Goal: Task Accomplishment & Management: Manage account settings

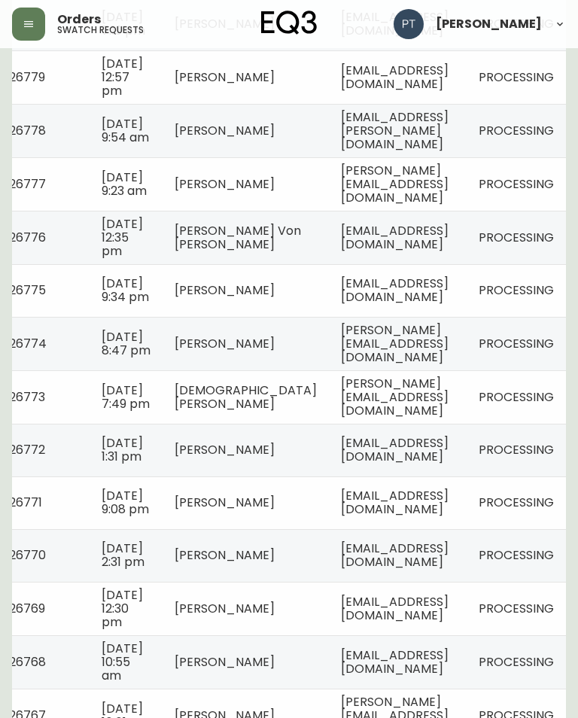
scroll to position [1149, 0]
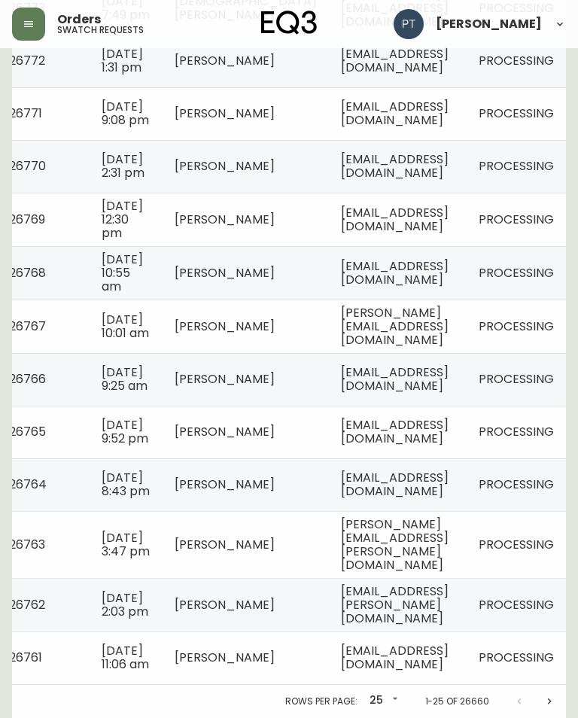
click at [552, 707] on icon "Next page" at bounding box center [549, 701] width 12 height 12
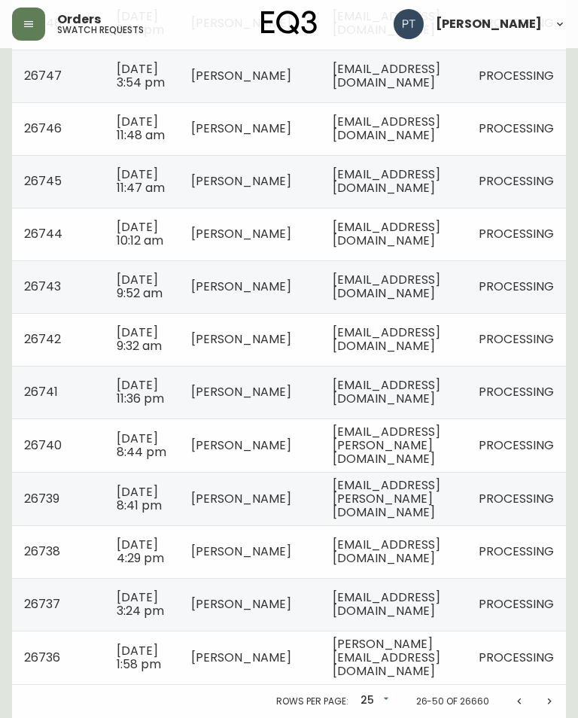
scroll to position [1162, 0]
click at [549, 703] on icon "Next page" at bounding box center [550, 700] width 4 height 6
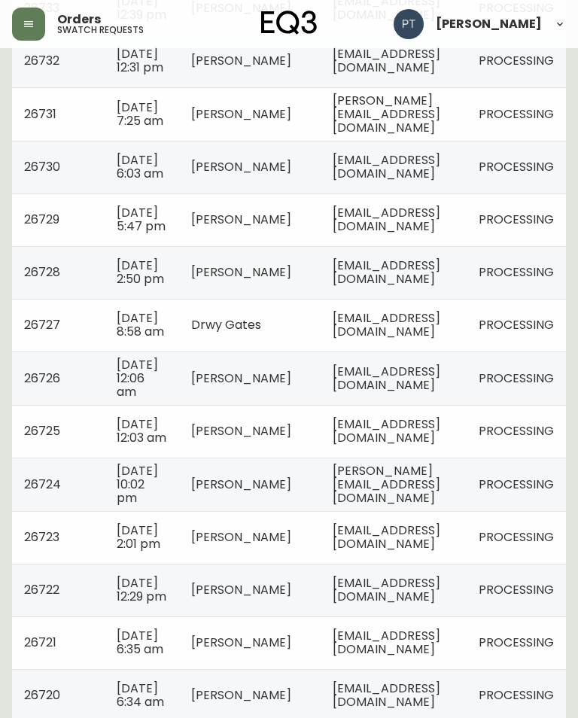
scroll to position [486, 0]
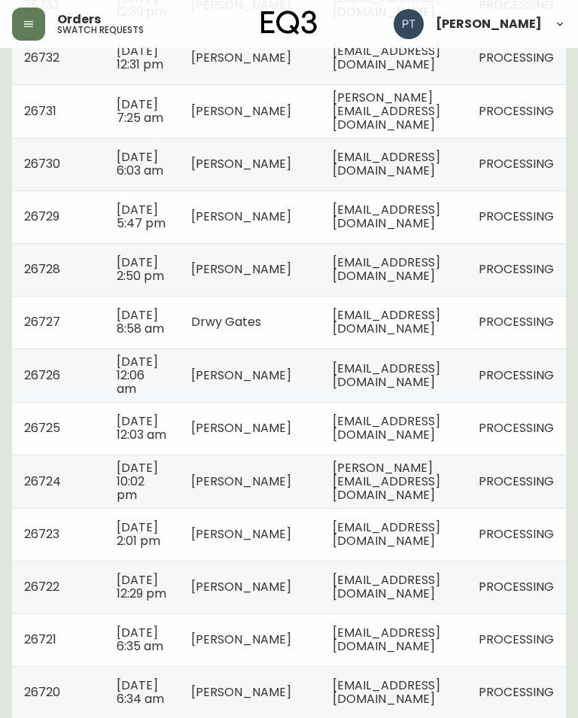
click at [393, 613] on td "[EMAIL_ADDRESS][DOMAIN_NAME]" at bounding box center [393, 586] width 146 height 53
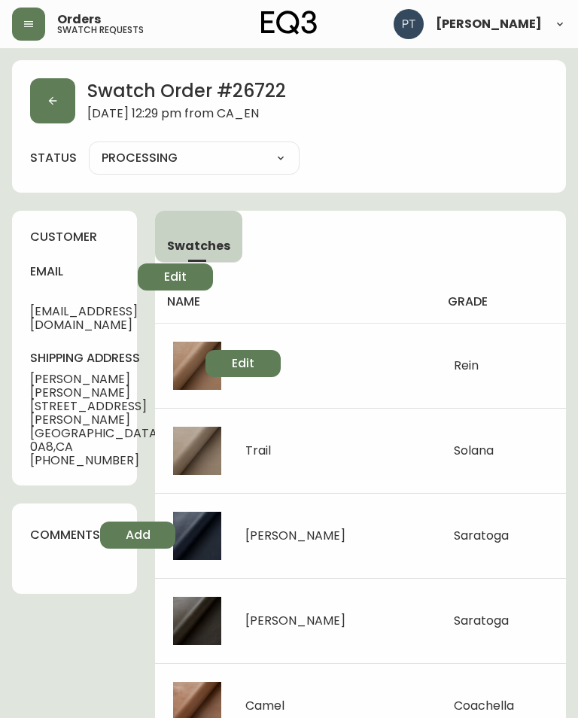
click at [61, 102] on button "button" at bounding box center [52, 100] width 45 height 45
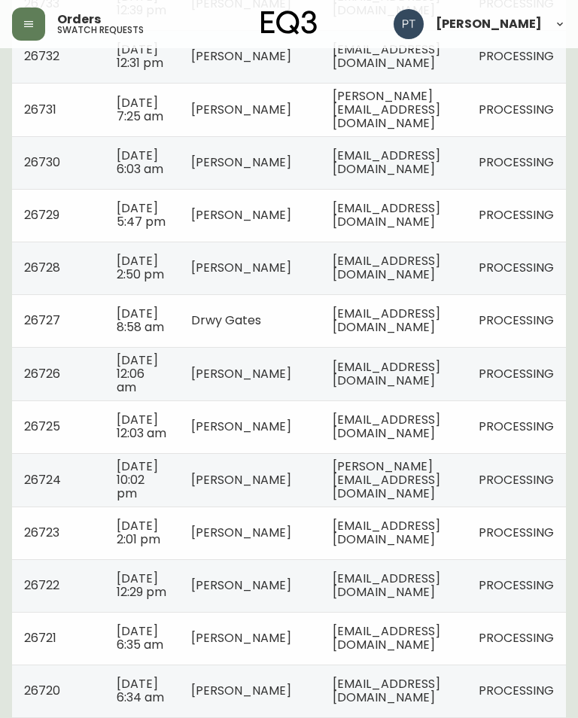
scroll to position [487, 0]
click at [466, 401] on td "[EMAIL_ADDRESS][DOMAIN_NAME]" at bounding box center [393, 373] width 146 height 53
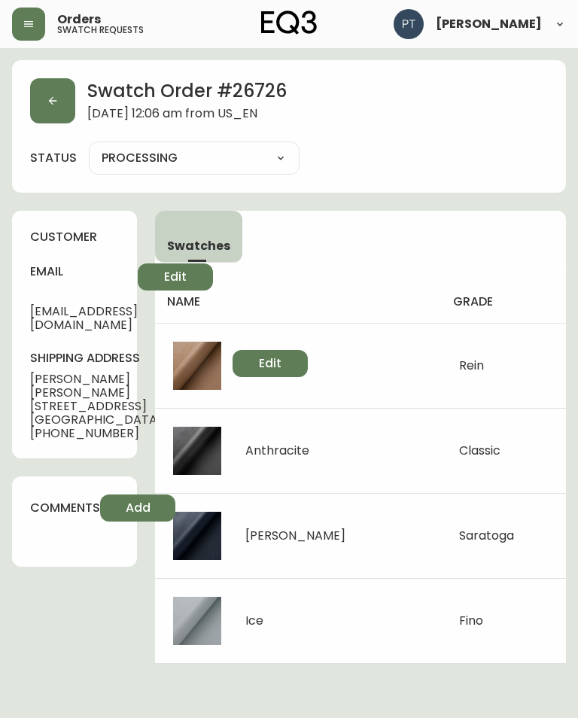
click at [61, 96] on button "button" at bounding box center [52, 100] width 45 height 45
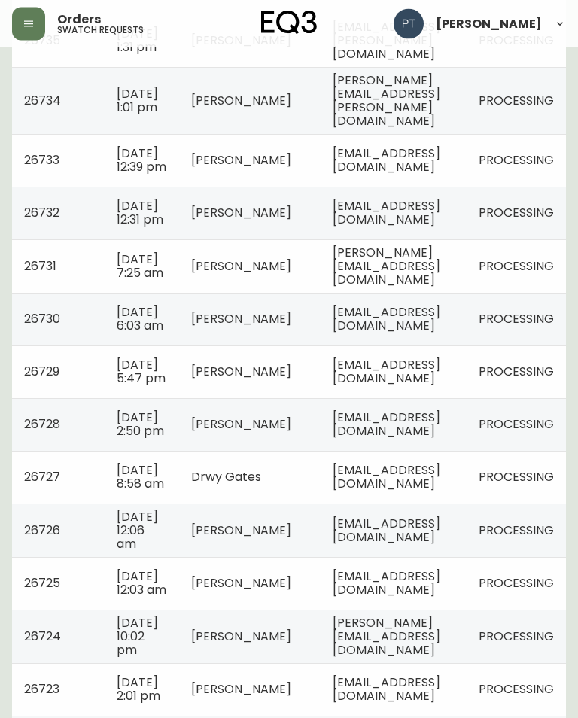
scroll to position [331, 0]
click at [440, 492] on span "[EMAIL_ADDRESS][DOMAIN_NAME]" at bounding box center [386, 476] width 108 height 31
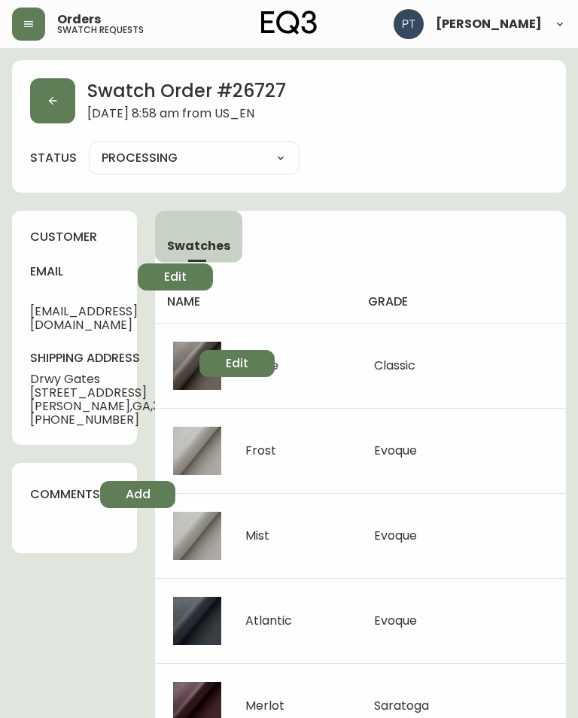
click at [62, 119] on button "button" at bounding box center [52, 100] width 45 height 45
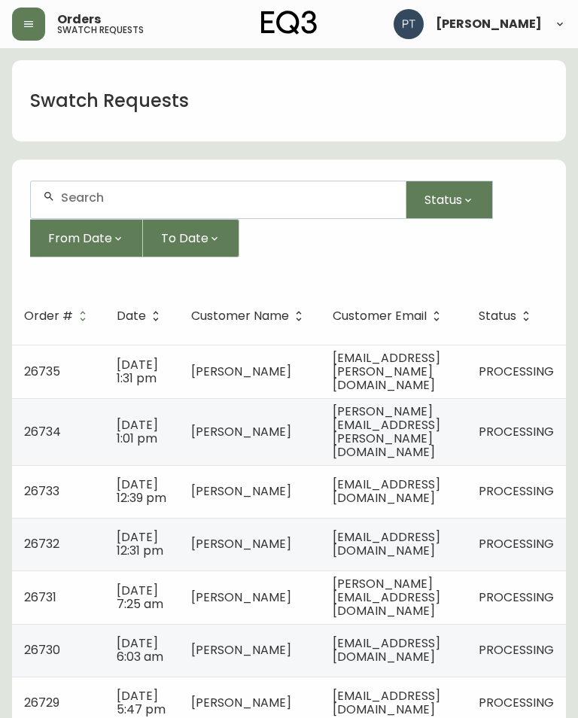
click at [438, 547] on span "[EMAIL_ADDRESS][DOMAIN_NAME]" at bounding box center [386, 543] width 108 height 31
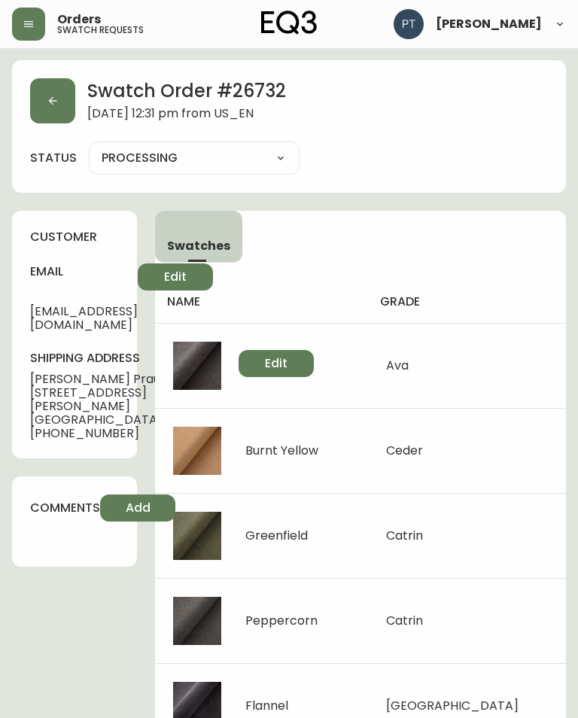
click at [58, 105] on icon "button" at bounding box center [53, 101] width 12 height 12
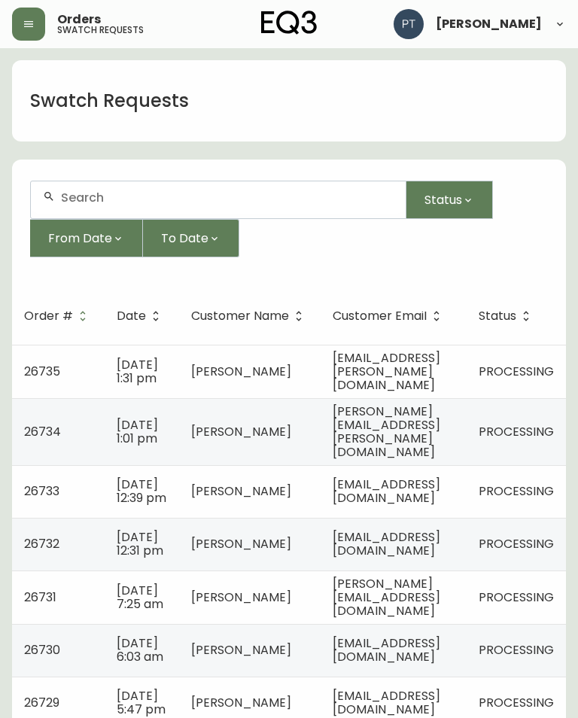
click at [440, 420] on span "[PERSON_NAME][EMAIL_ADDRESS][PERSON_NAME][DOMAIN_NAME]" at bounding box center [386, 431] width 108 height 58
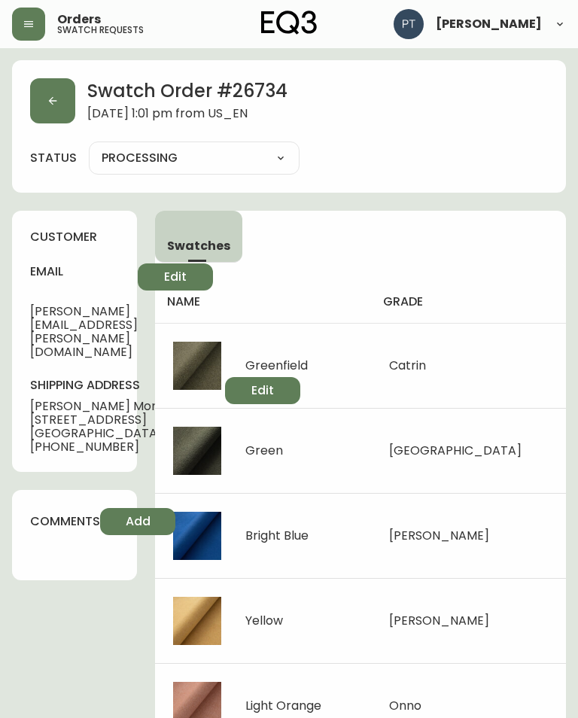
click at [32, 99] on button "button" at bounding box center [52, 100] width 45 height 45
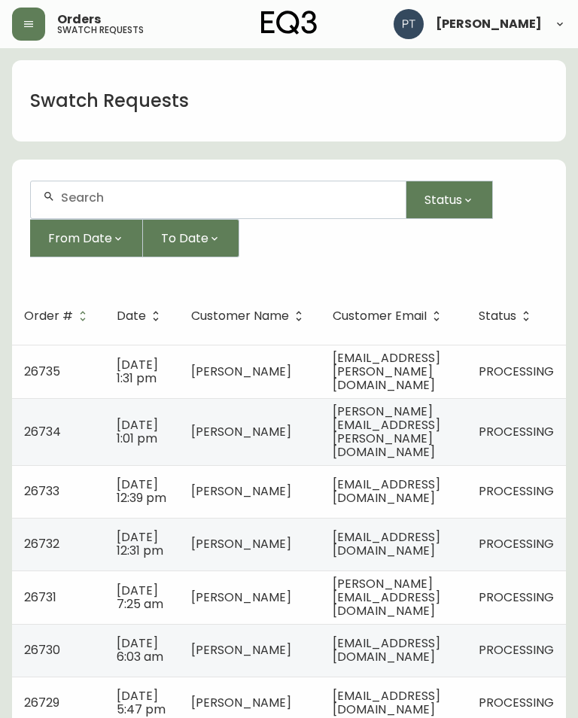
click at [440, 366] on span "[EMAIL_ADDRESS][PERSON_NAME][DOMAIN_NAME]" at bounding box center [386, 371] width 108 height 44
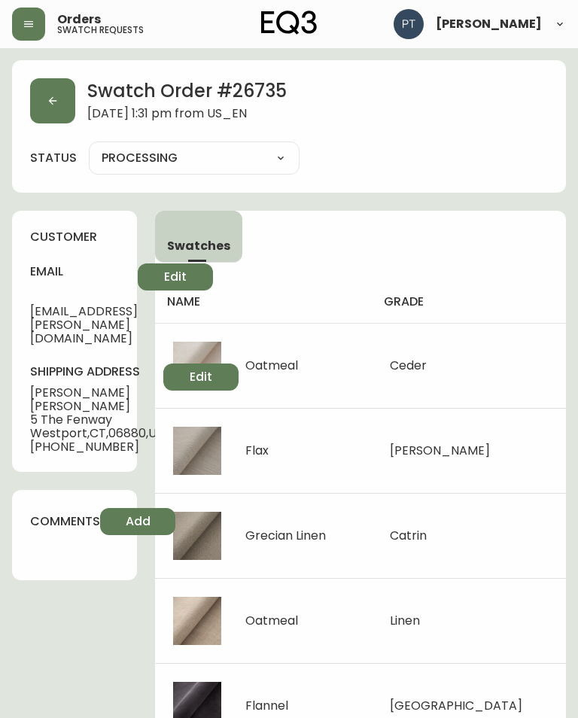
click at [47, 107] on button "button" at bounding box center [52, 100] width 45 height 45
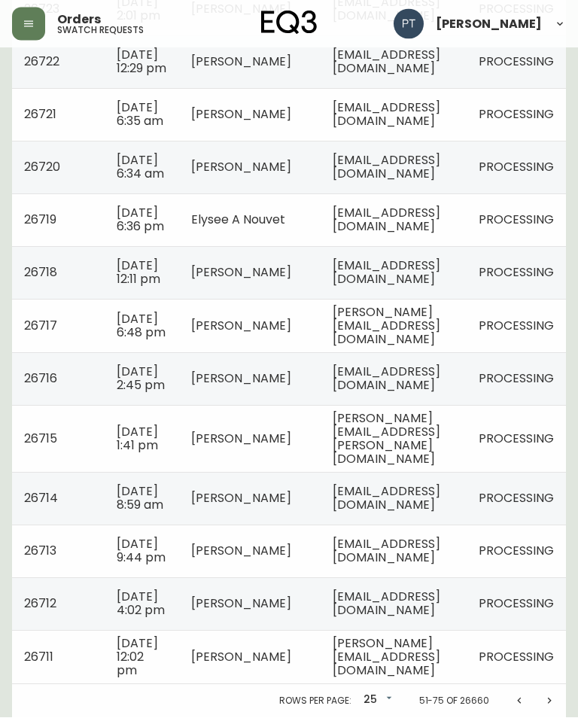
scroll to position [1203, 0]
click at [510, 716] on button "Previous page" at bounding box center [519, 701] width 30 height 30
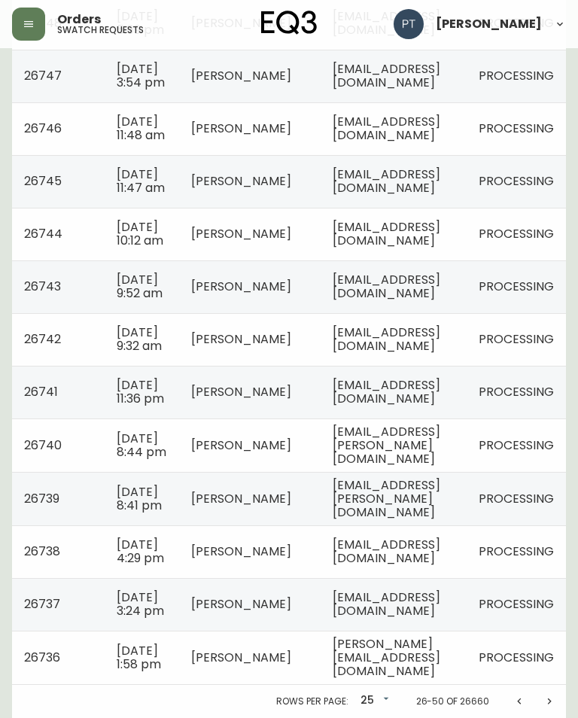
scroll to position [1162, 0]
click at [420, 566] on span "[EMAIL_ADDRESS][DOMAIN_NAME]" at bounding box center [386, 551] width 108 height 31
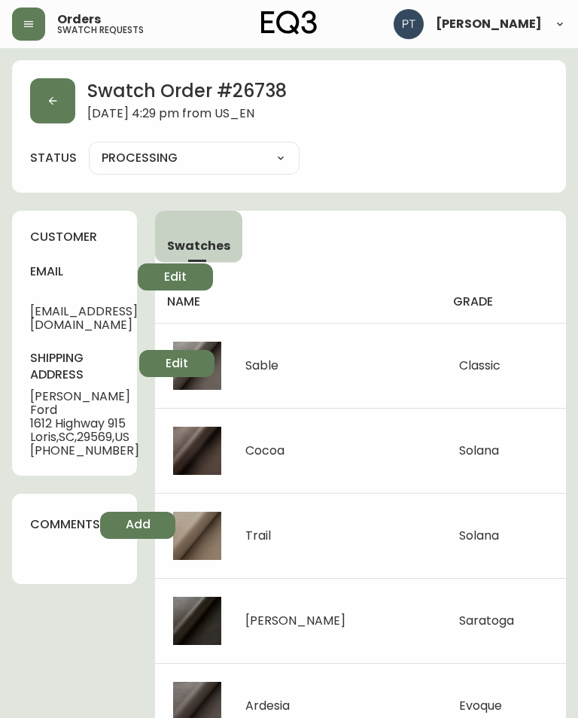
click at [44, 104] on button "button" at bounding box center [52, 100] width 45 height 45
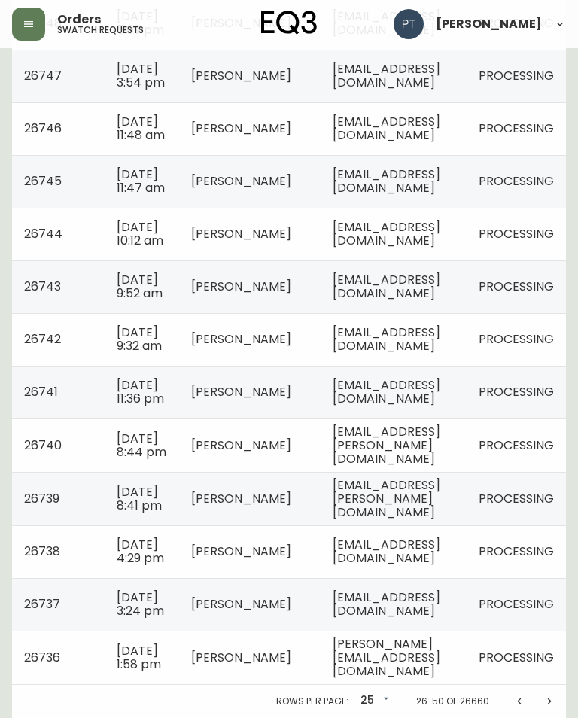
scroll to position [1128, 0]
click at [435, 407] on span "[EMAIL_ADDRESS][DOMAIN_NAME]" at bounding box center [386, 391] width 108 height 31
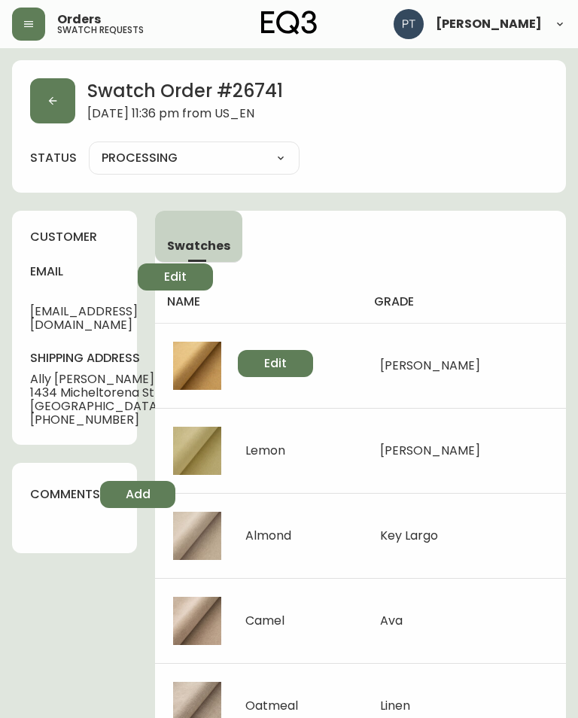
click at [71, 102] on button "button" at bounding box center [52, 100] width 45 height 45
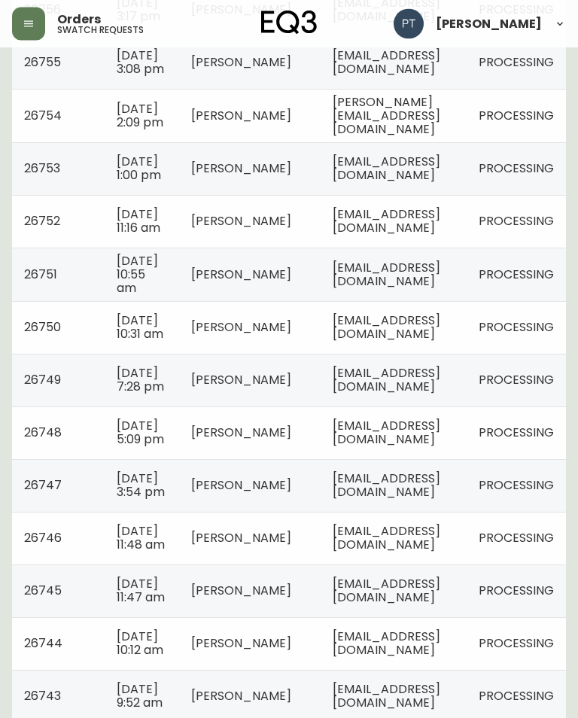
scroll to position [578, 0]
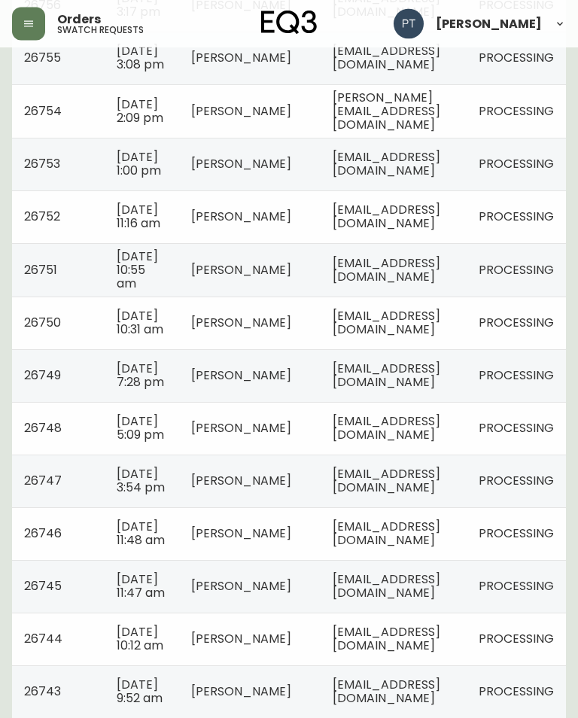
click at [397, 455] on td "[EMAIL_ADDRESS][DOMAIN_NAME]" at bounding box center [393, 428] width 146 height 53
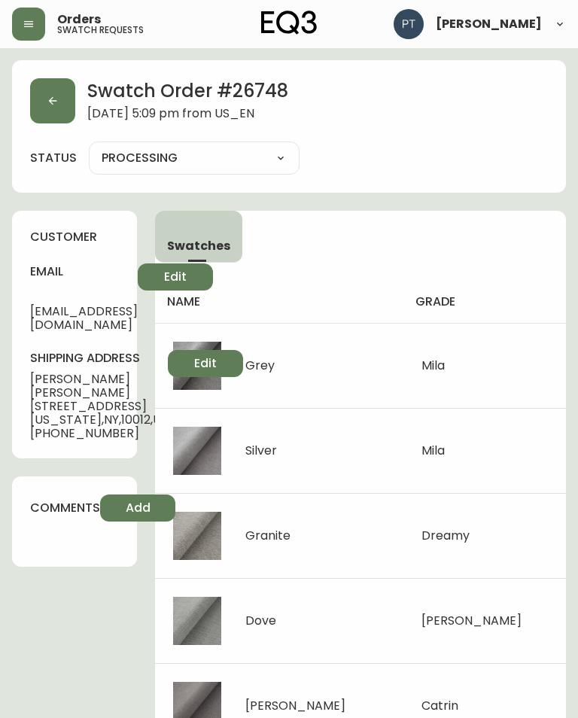
click at [59, 108] on button "button" at bounding box center [52, 100] width 45 height 45
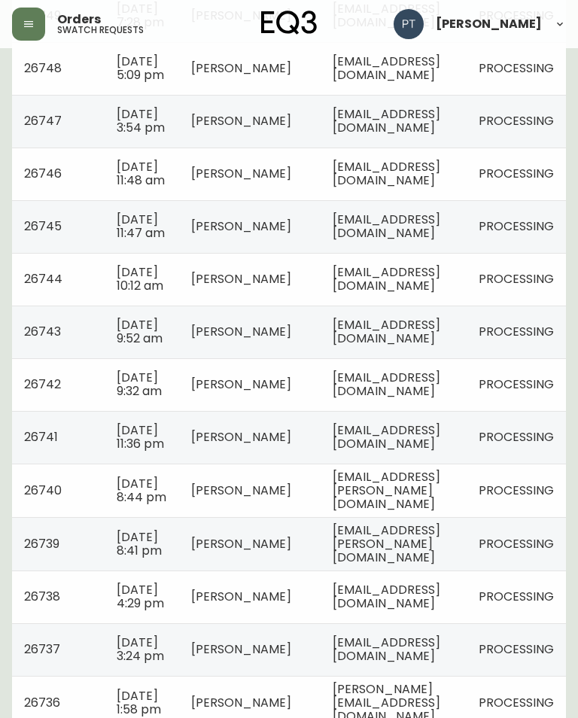
scroll to position [1162, 0]
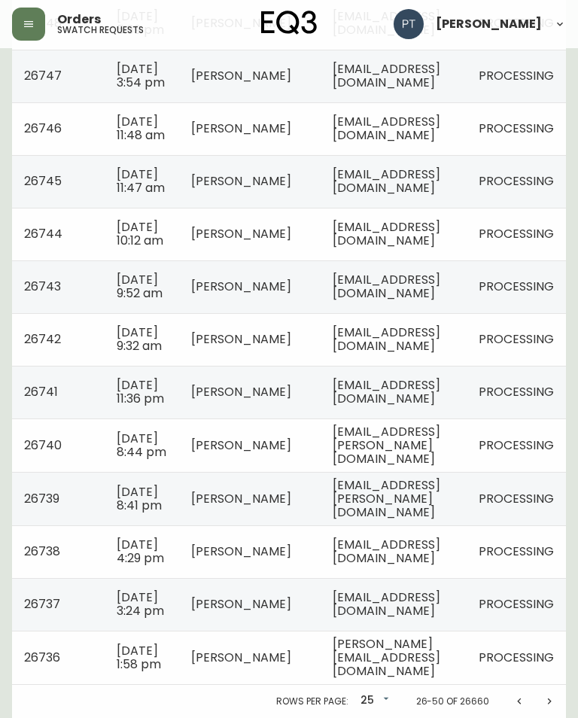
click at [514, 707] on icon "Previous page" at bounding box center [519, 701] width 12 height 12
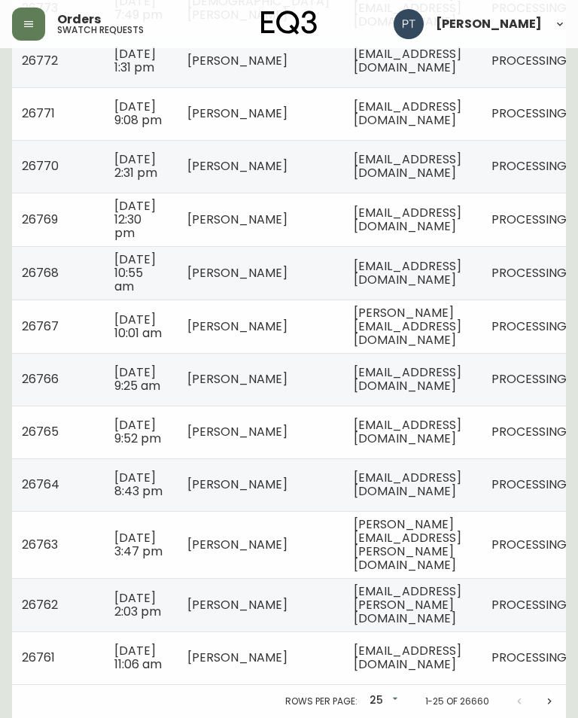
scroll to position [1149, 0]
click at [461, 672] on span "[EMAIL_ADDRESS][DOMAIN_NAME]" at bounding box center [408, 657] width 108 height 31
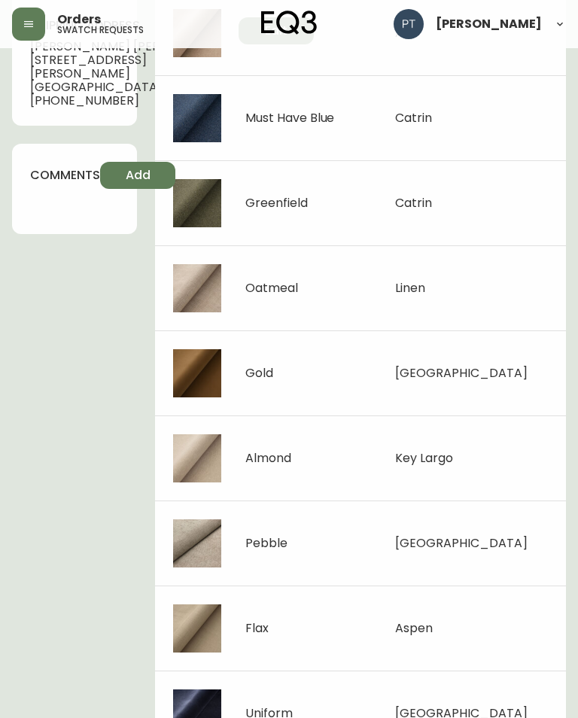
scroll to position [347, 0]
